Goal: Answer question/provide support

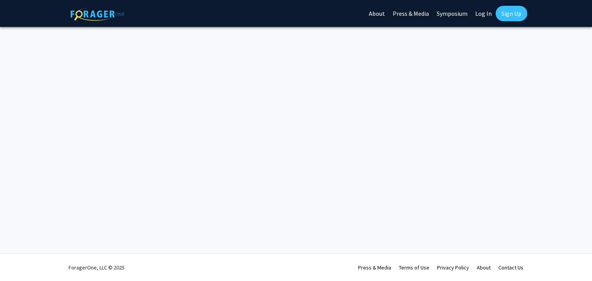
click at [488, 18] on link "Log In" at bounding box center [483, 13] width 24 height 27
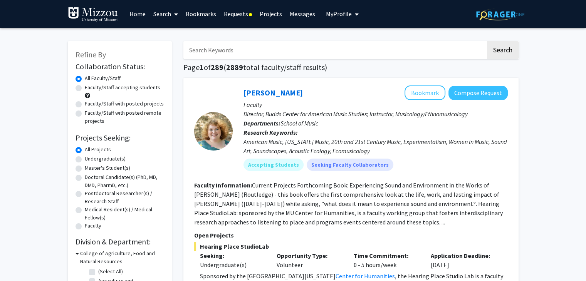
click at [241, 16] on link "Requests" at bounding box center [238, 13] width 36 height 27
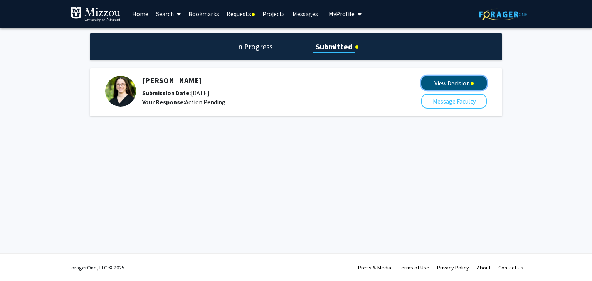
click at [452, 85] on button "View Decision" at bounding box center [454, 83] width 66 height 14
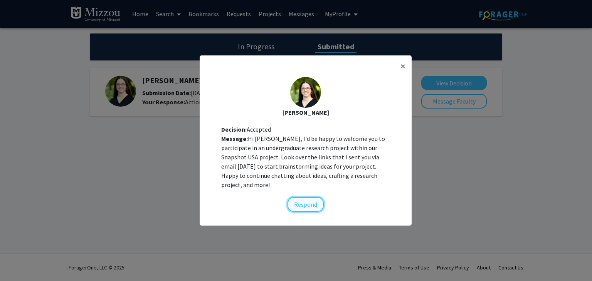
click at [306, 197] on button "Respond" at bounding box center [306, 204] width 36 height 15
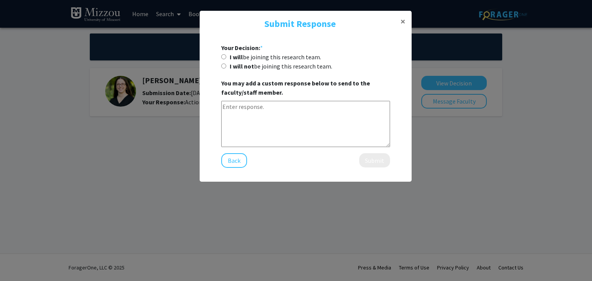
click at [251, 55] on label "I will be joining this research team." at bounding box center [275, 56] width 91 height 9
click at [226, 55] on input "I will be joining this research team." at bounding box center [223, 56] width 5 height 5
radio input "true"
click at [251, 118] on textarea at bounding box center [305, 124] width 169 height 46
click at [307, 158] on div "Your Decision: * I will be joining this research team. I will not be joining th…" at bounding box center [305, 105] width 169 height 125
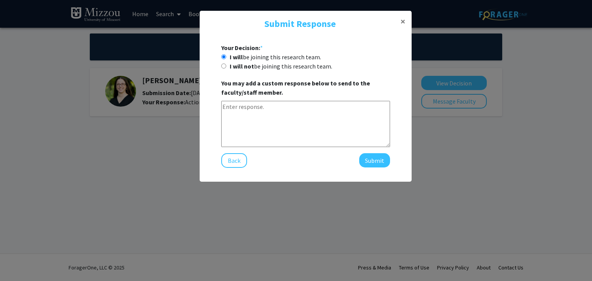
click at [296, 122] on textarea at bounding box center [305, 124] width 169 height 46
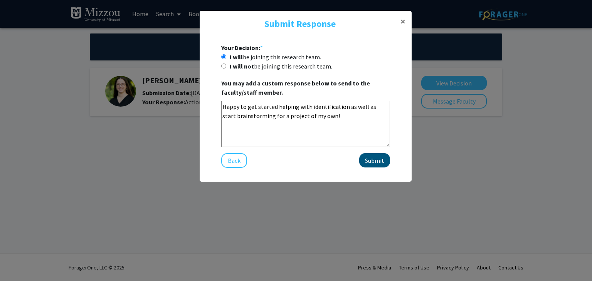
type textarea "Happy to get started helping with identification as well as start brainstorming…"
click at [363, 159] on button "Submit" at bounding box center [374, 160] width 31 height 14
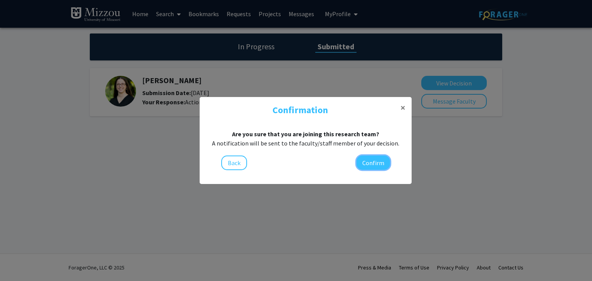
click at [363, 159] on button "Confirm" at bounding box center [374, 163] width 34 height 14
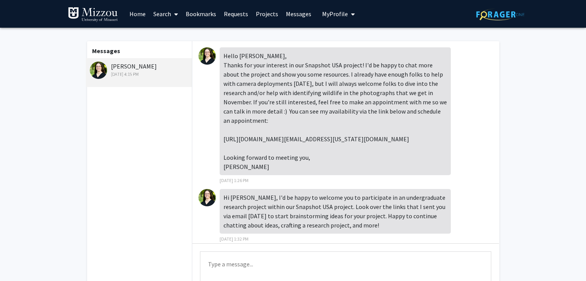
scroll to position [60, 0]
